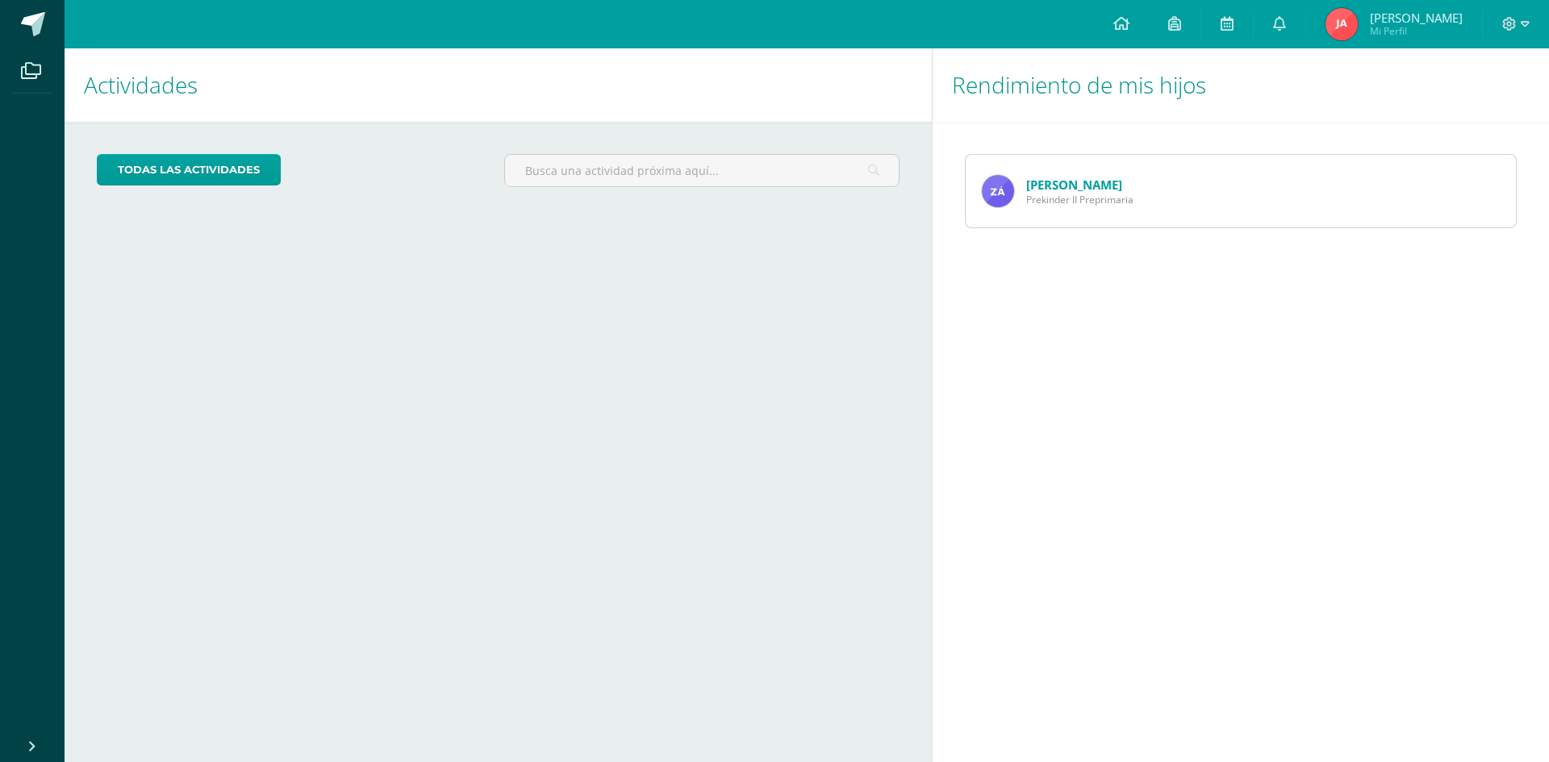
click at [1286, 23] on icon at bounding box center [1279, 23] width 13 height 15
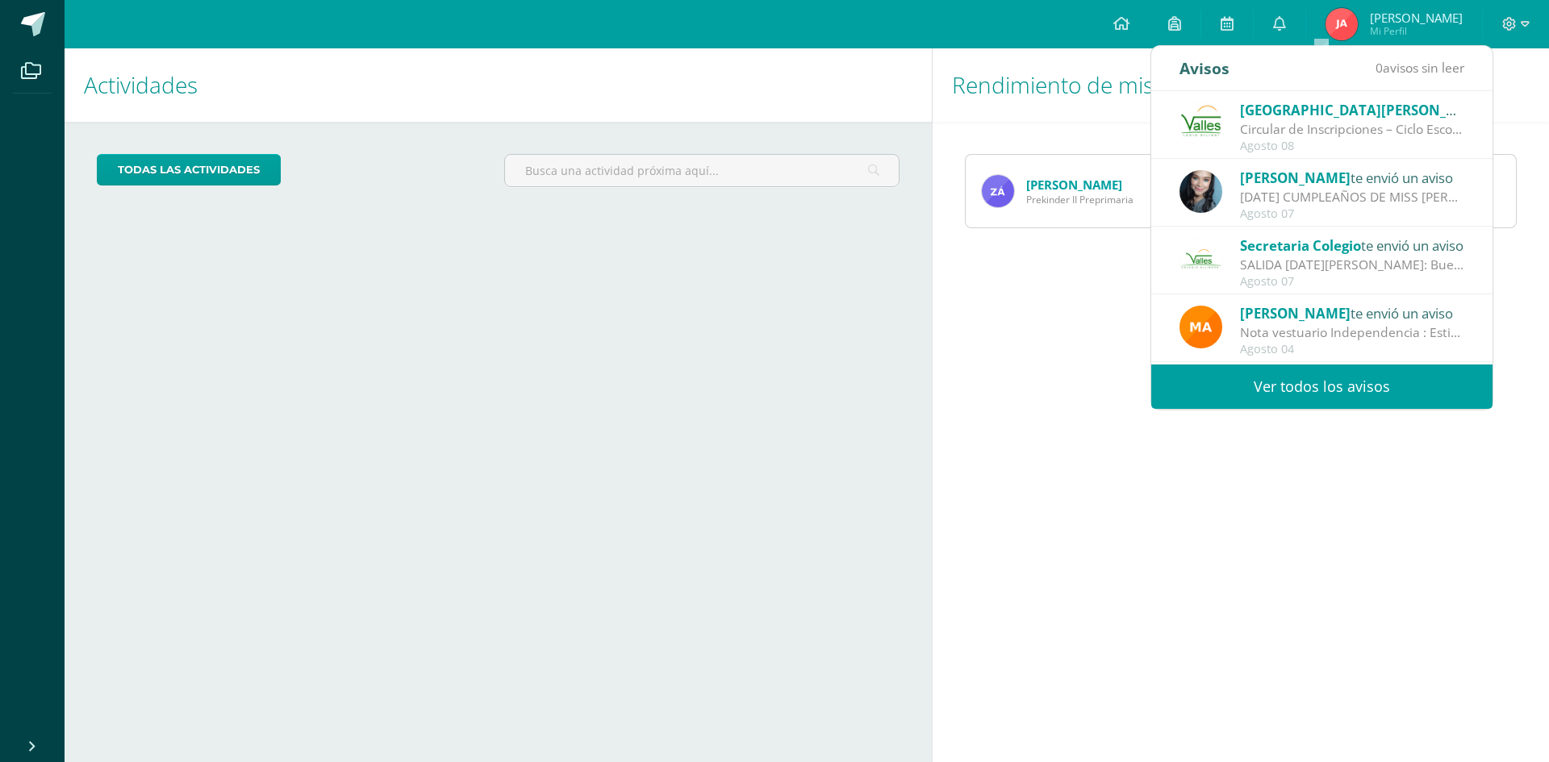
click at [1344, 392] on link "Ver todos los avisos" at bounding box center [1321, 387] width 341 height 44
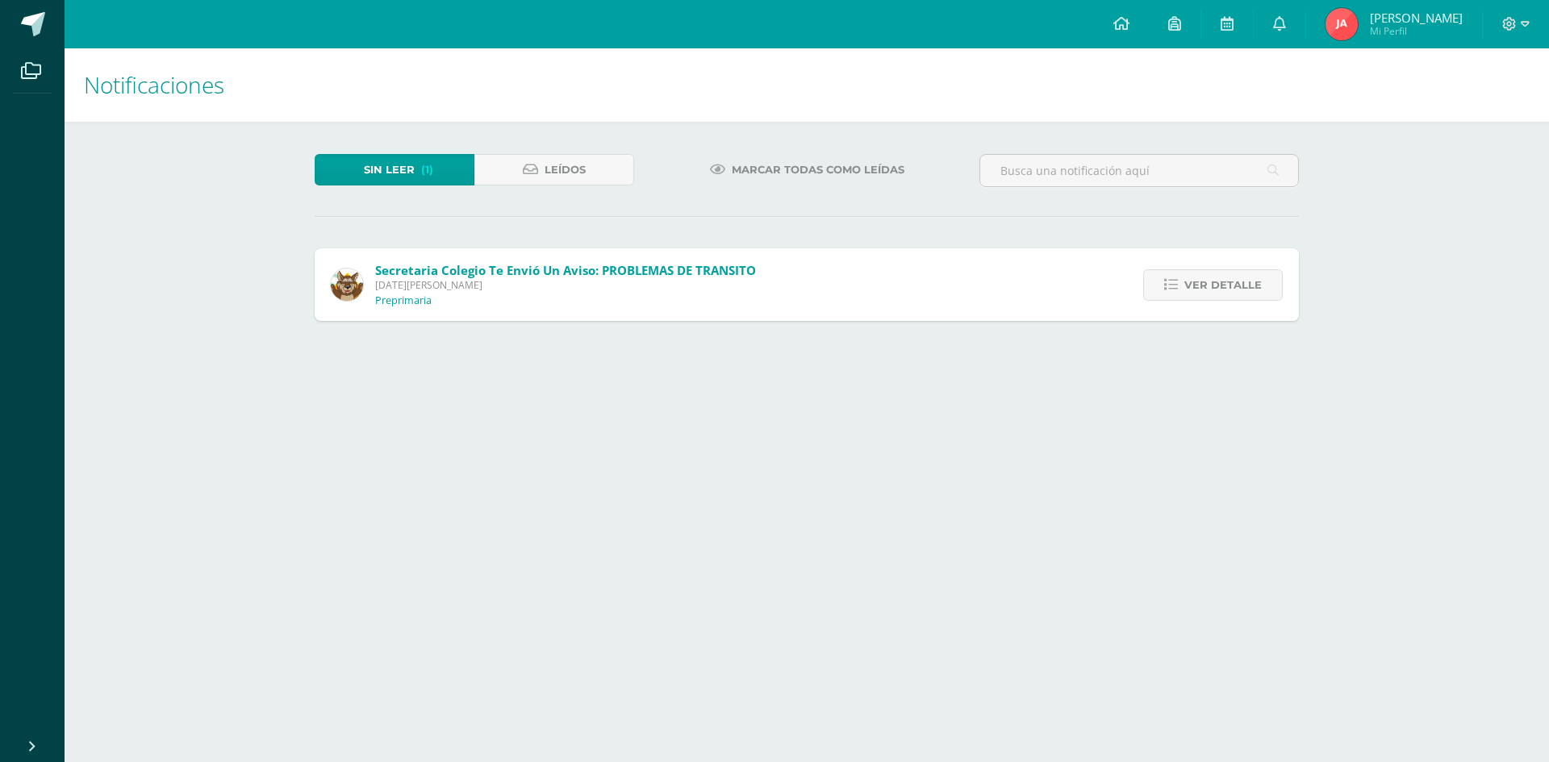
click at [1212, 282] on span "Ver detalle" at bounding box center [1222, 285] width 77 height 30
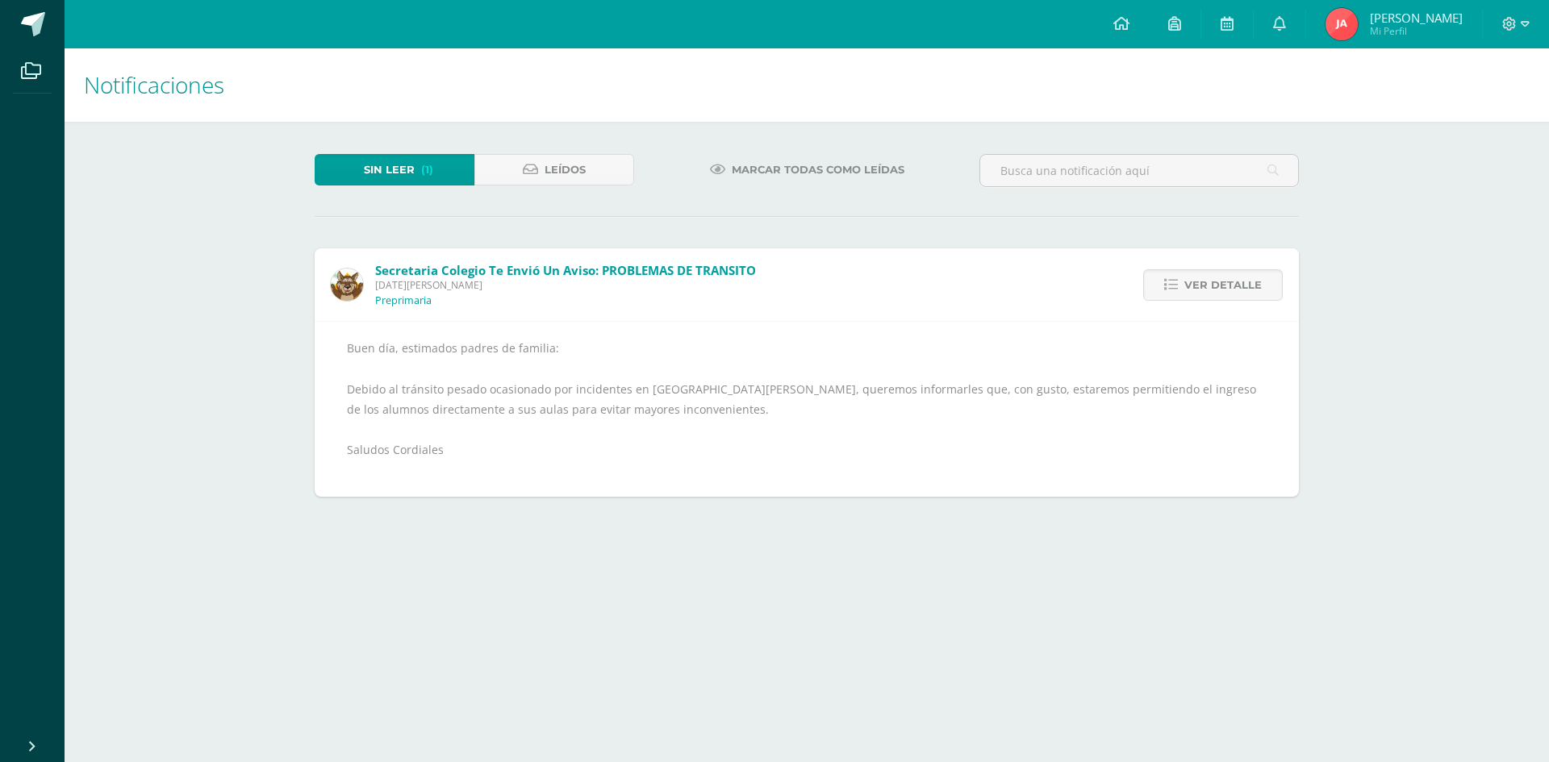
click at [1129, 30] on icon at bounding box center [1121, 23] width 16 height 15
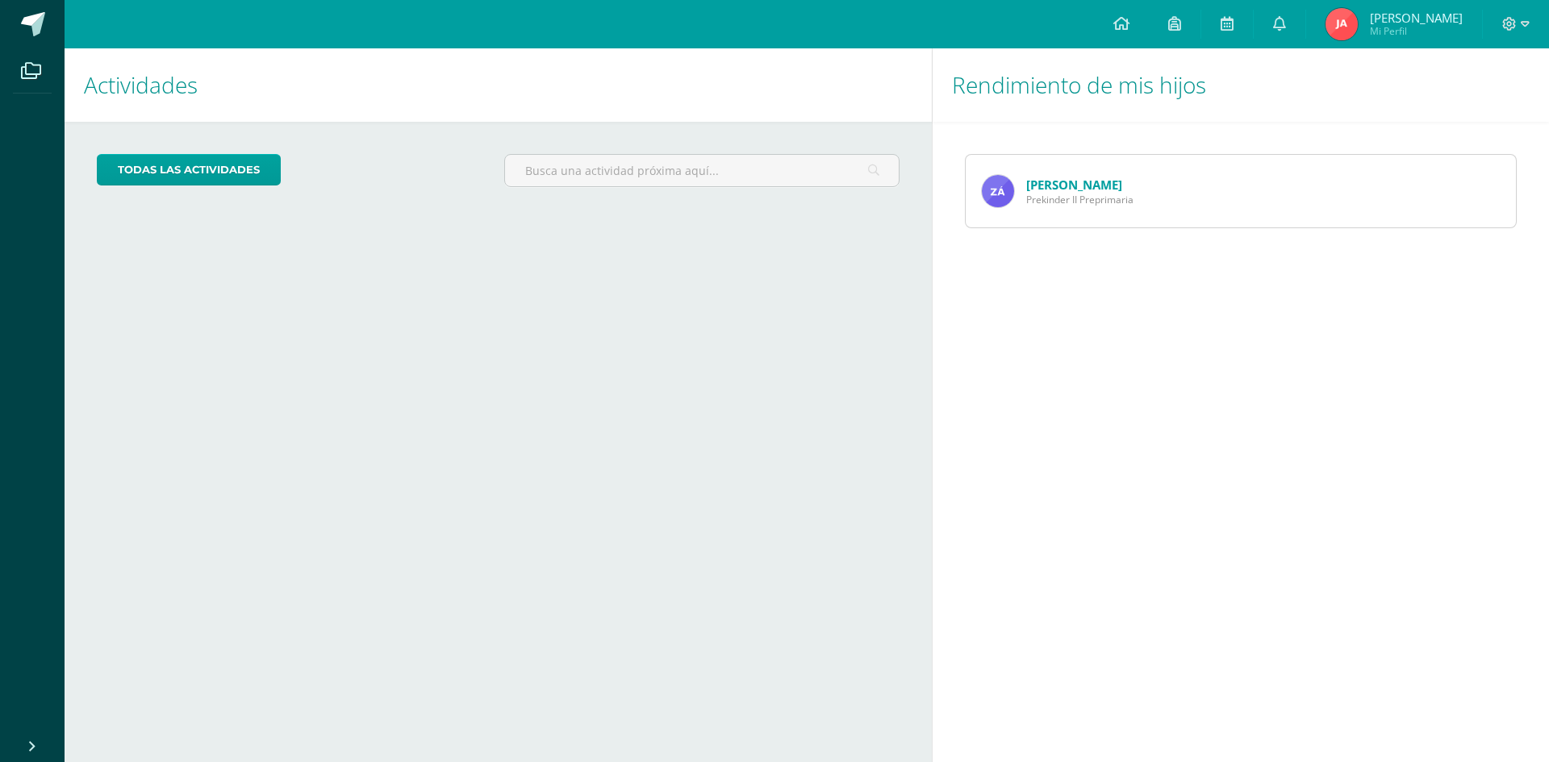
click at [1129, 24] on icon at bounding box center [1121, 23] width 16 height 15
click at [1129, 27] on icon at bounding box center [1121, 23] width 16 height 15
